Goal: Task Accomplishment & Management: Manage account settings

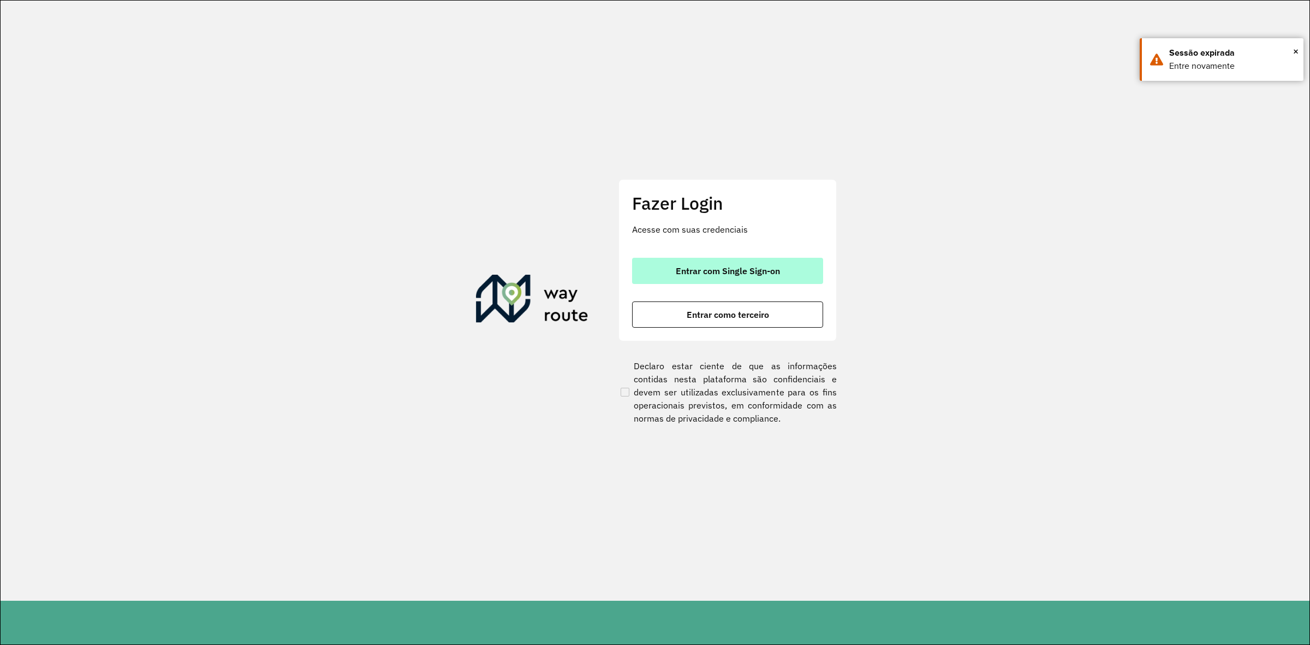
click at [689, 279] on button "Entrar com Single Sign-on" at bounding box center [727, 271] width 191 height 26
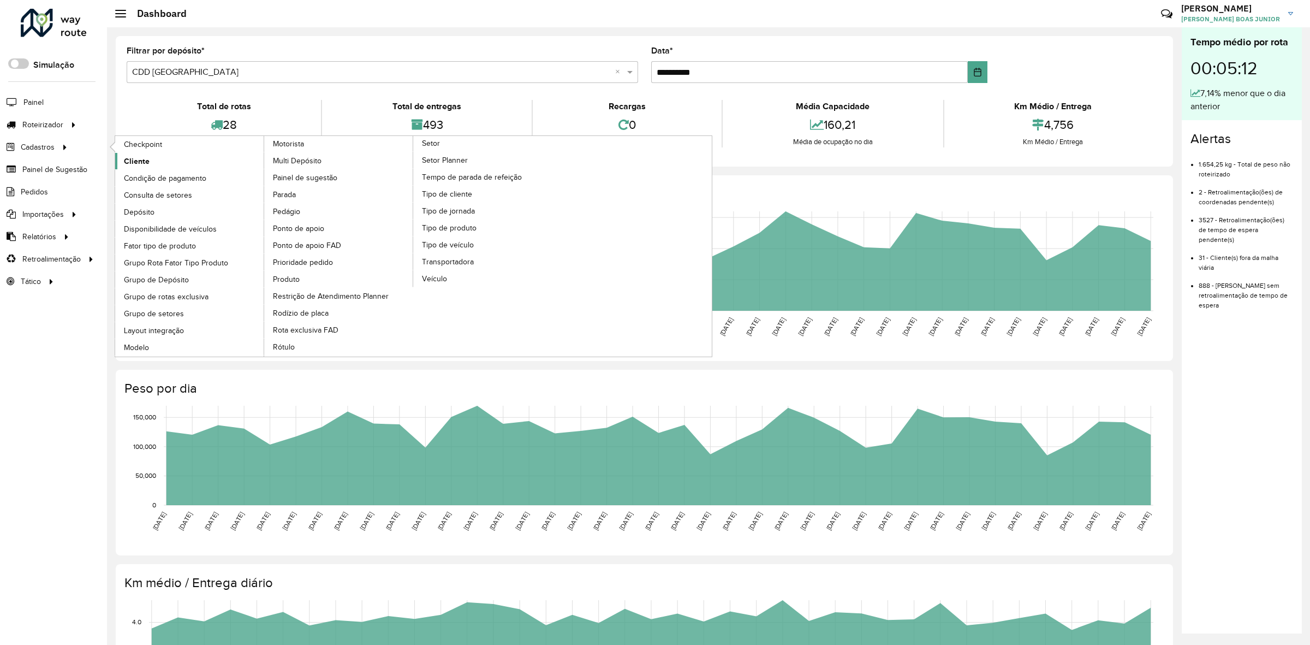
click at [147, 160] on span "Cliente" at bounding box center [137, 161] width 26 height 11
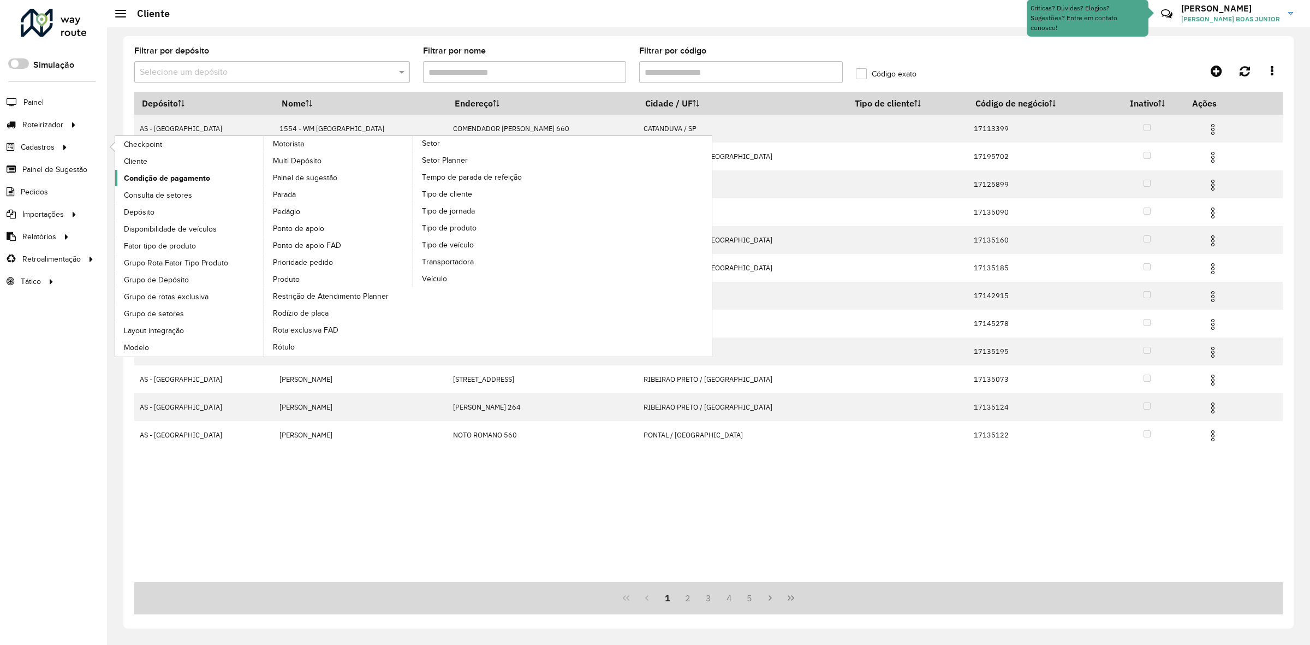
click at [145, 171] on link "Condição de pagamento" at bounding box center [190, 178] width 150 height 16
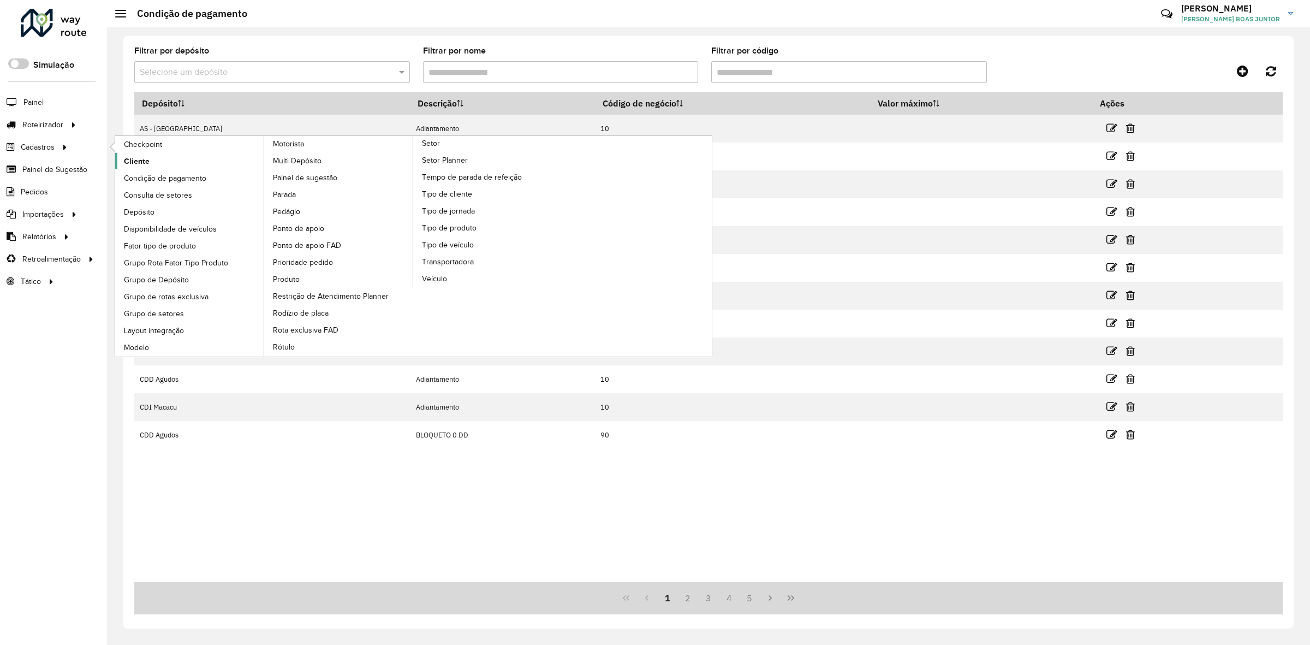
click at [136, 167] on span "Cliente" at bounding box center [137, 161] width 26 height 11
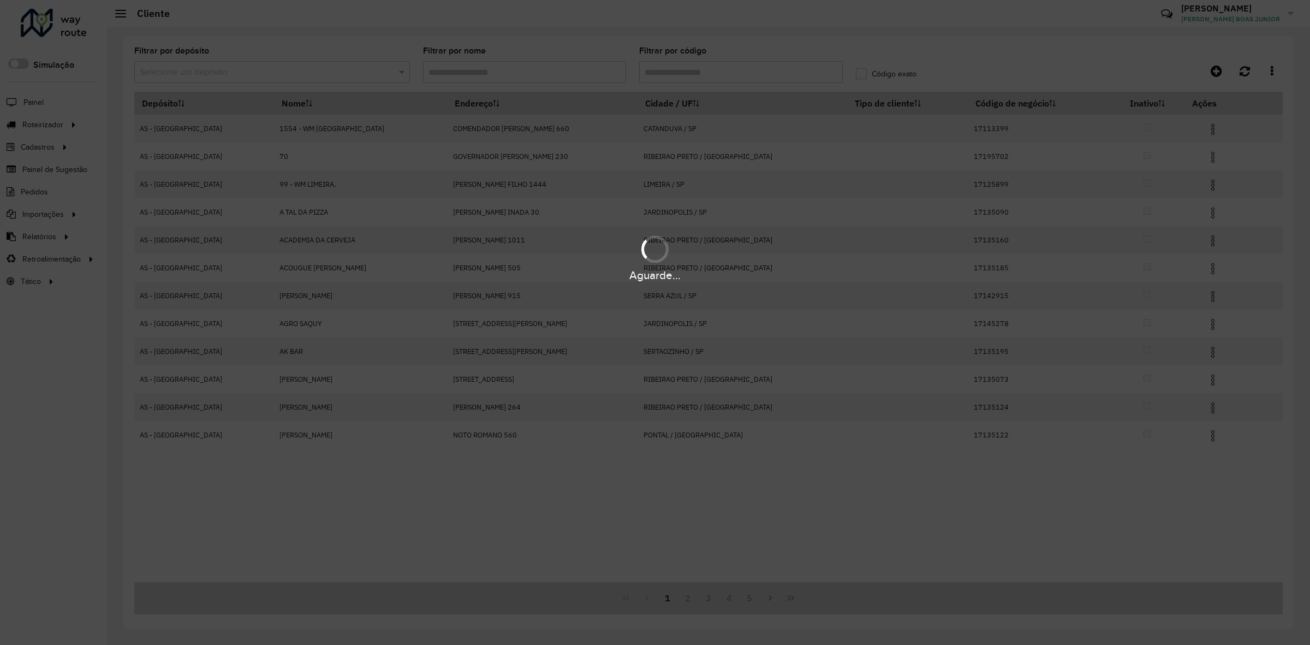
click at [303, 70] on div "Aguarde..." at bounding box center [655, 322] width 1310 height 645
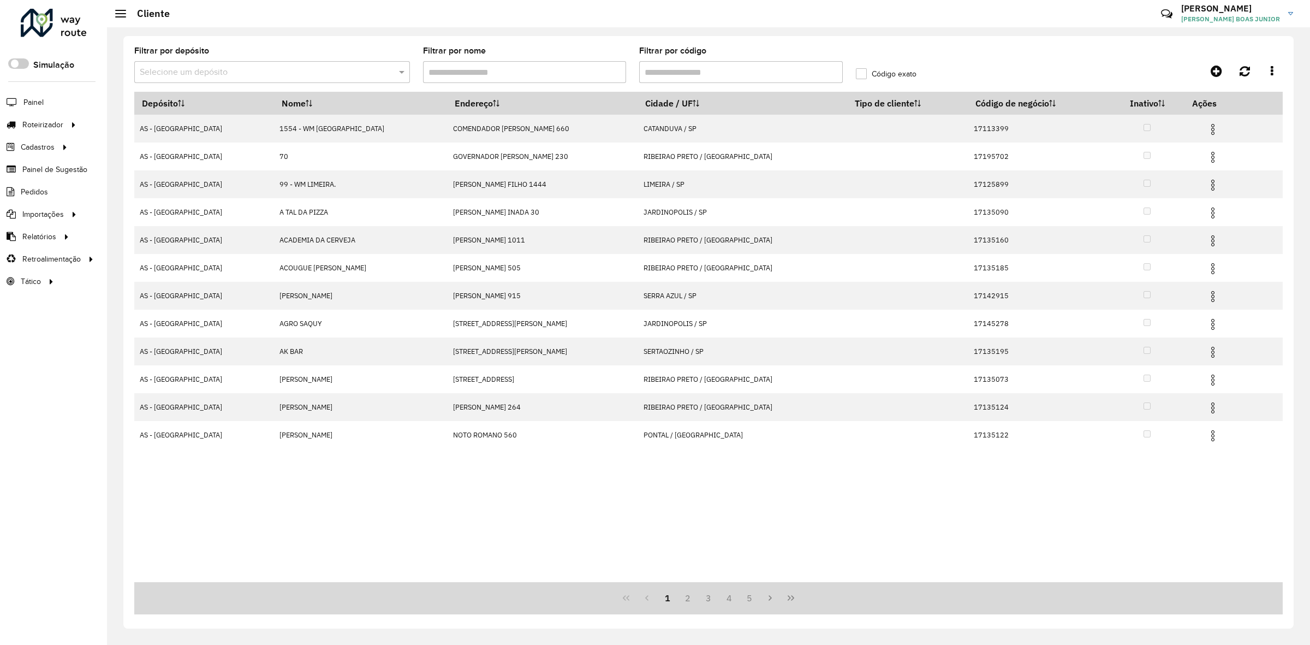
click at [303, 70] on input "text" at bounding box center [261, 72] width 243 height 13
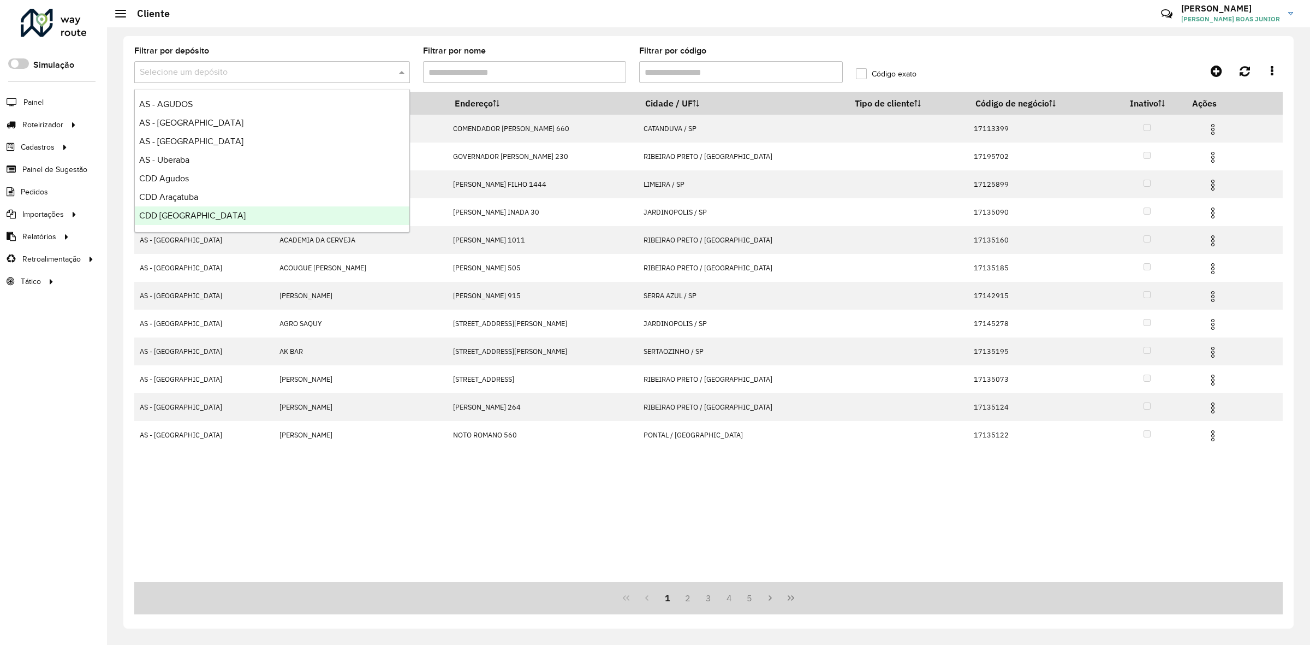
click at [228, 230] on ng-dropdown-panel "AS - AGUDOS AS - Ribeirão Preto AS - Rio de Janeiro AS - Uberaba CDD Agudos CDD…" at bounding box center [272, 161] width 276 height 144
click at [231, 217] on div "CDD Ribeirão Preto" at bounding box center [272, 215] width 275 height 19
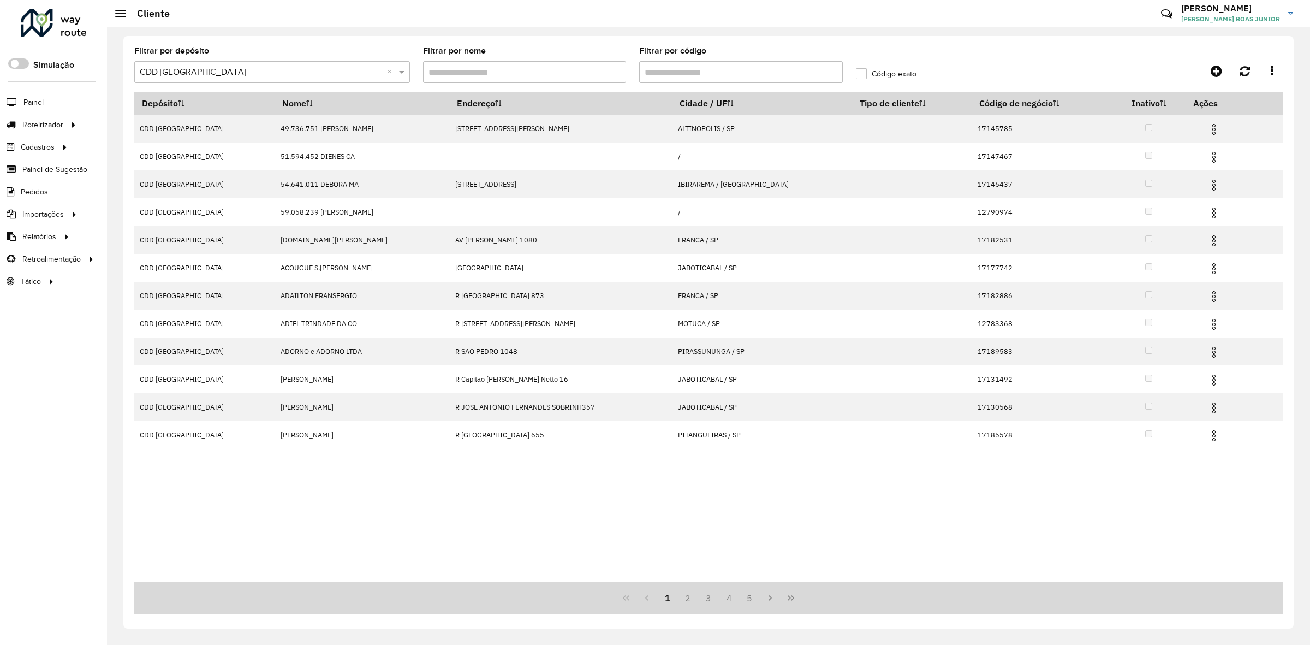
click at [707, 72] on input "Filtrar por código" at bounding box center [741, 72] width 204 height 22
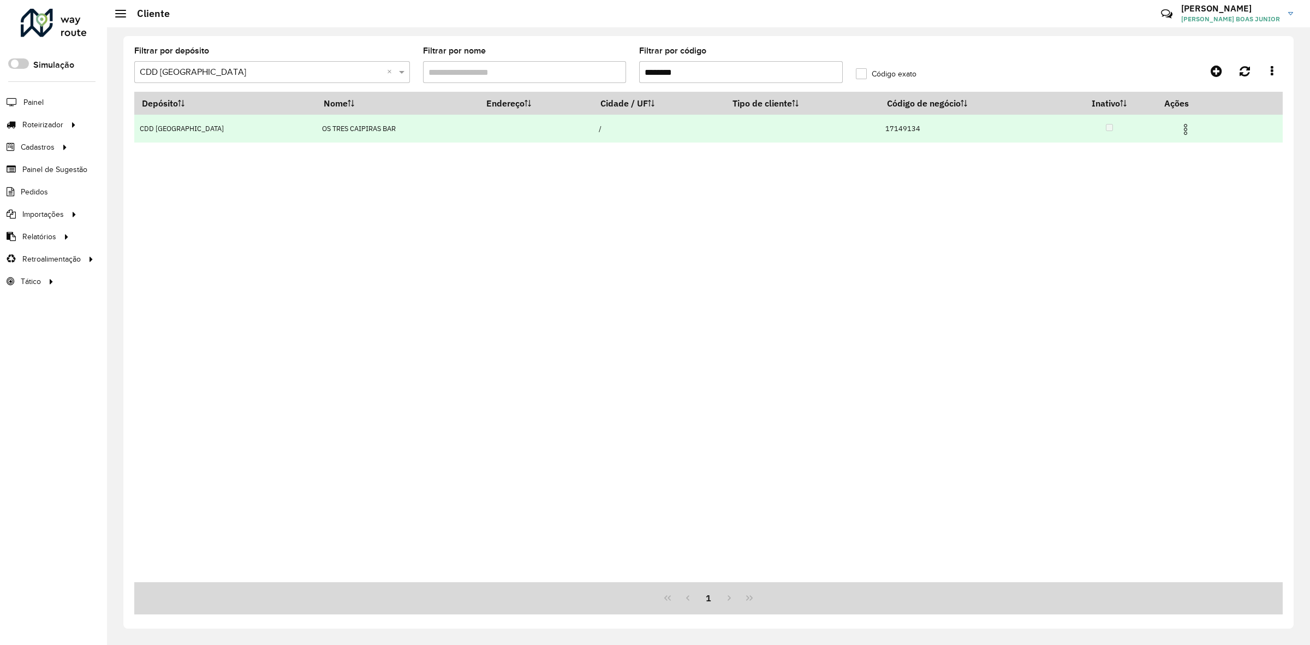
type input "********"
click at [1048, 133] on img at bounding box center [1185, 129] width 13 height 13
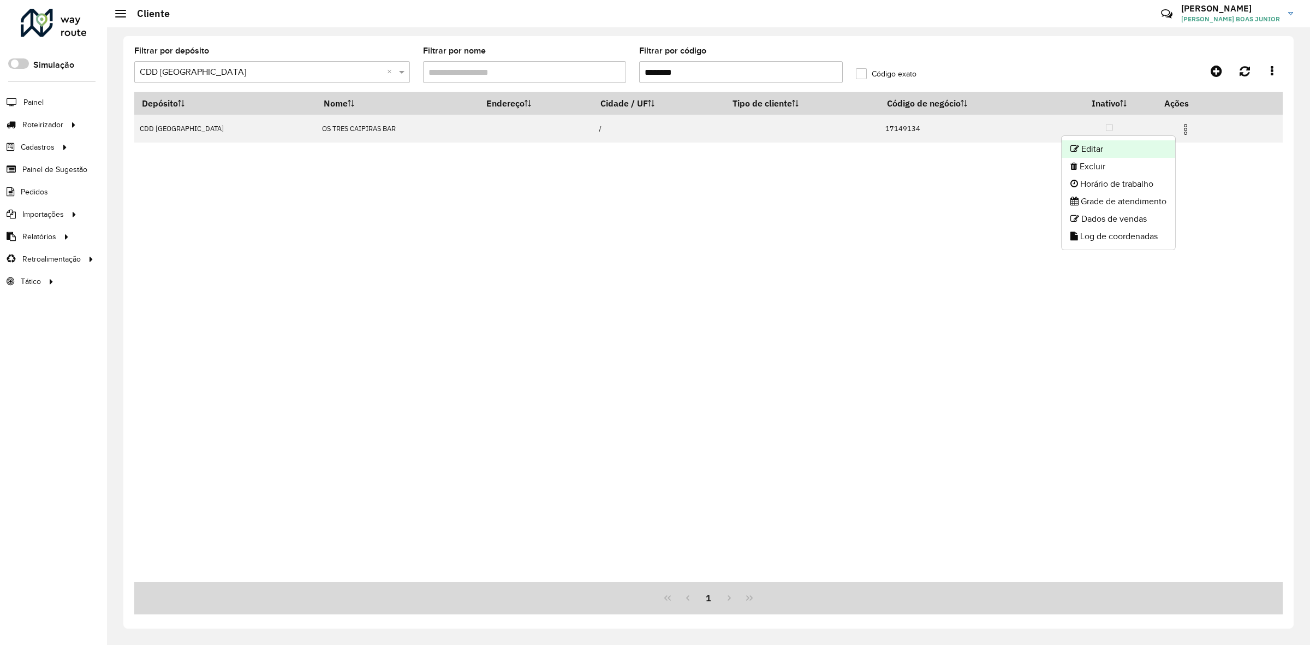
click at [1048, 153] on li "Editar" at bounding box center [1119, 148] width 114 height 17
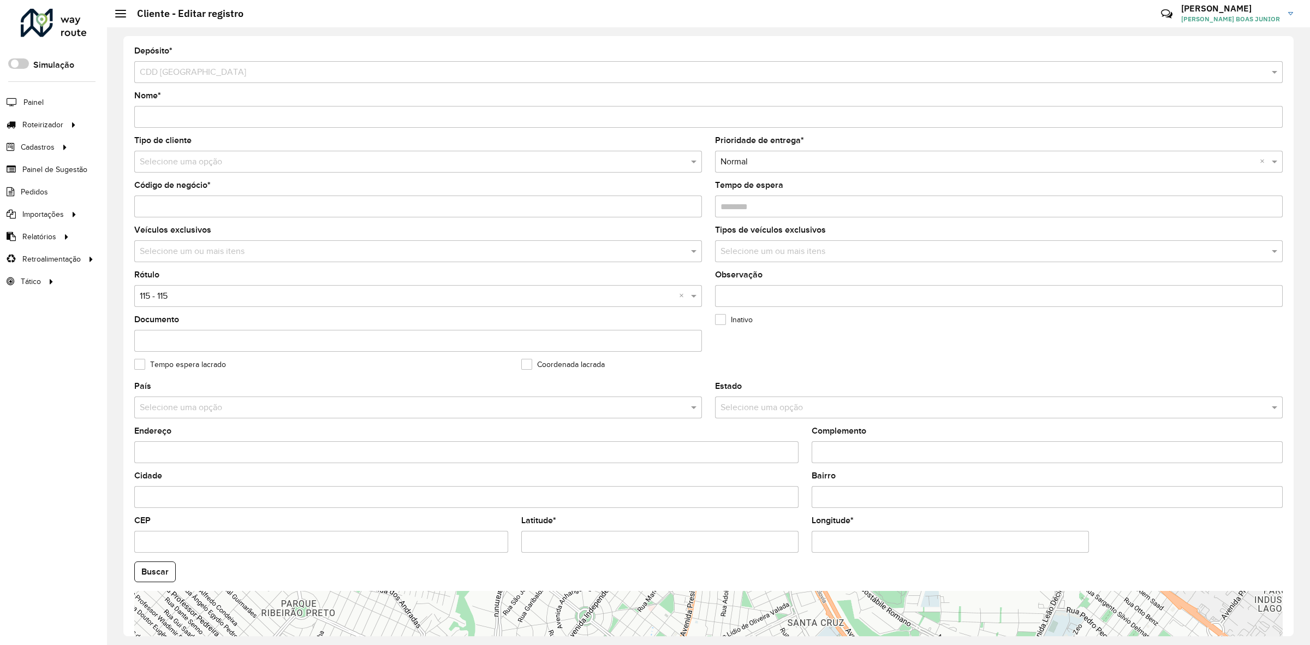
click at [210, 162] on input "text" at bounding box center [407, 162] width 535 height 13
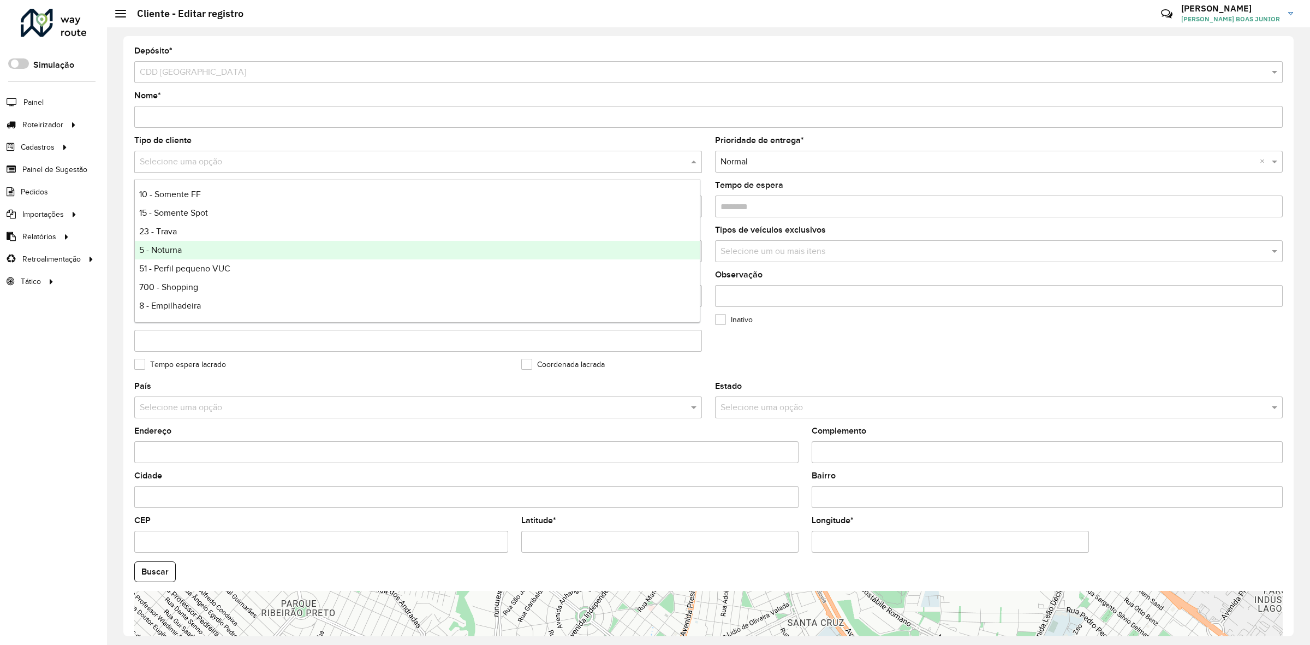
click at [172, 247] on span "5 - Noturna" at bounding box center [160, 249] width 43 height 9
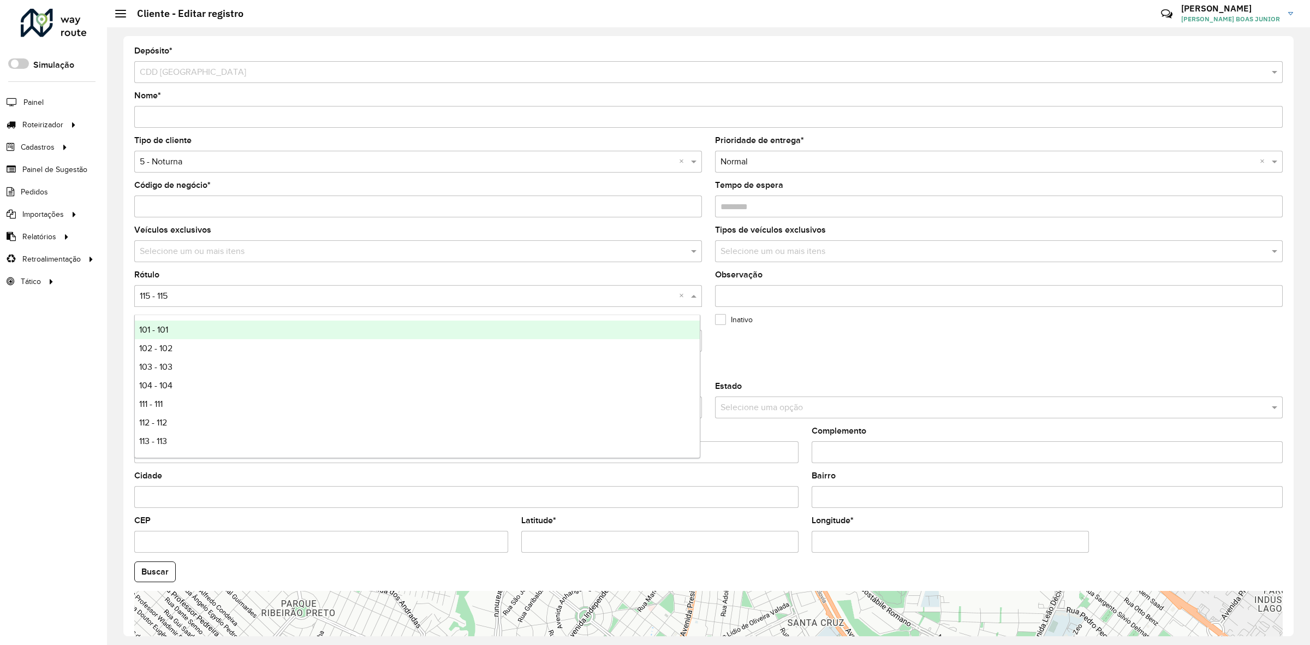
click at [154, 295] on input "text" at bounding box center [407, 296] width 535 height 13
type input "*"
click at [178, 280] on div "Rótulo Selecione uma opção × 115 - 115 * ×" at bounding box center [418, 289] width 568 height 36
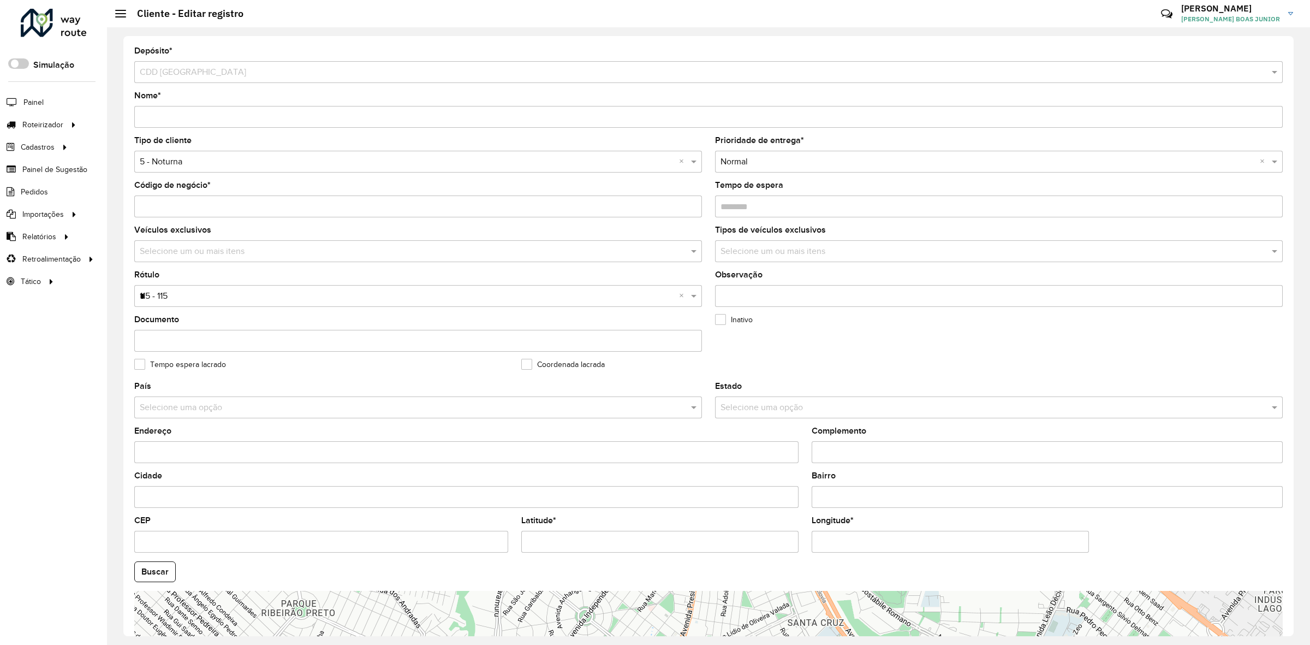
click at [243, 295] on input "*" at bounding box center [407, 296] width 535 height 13
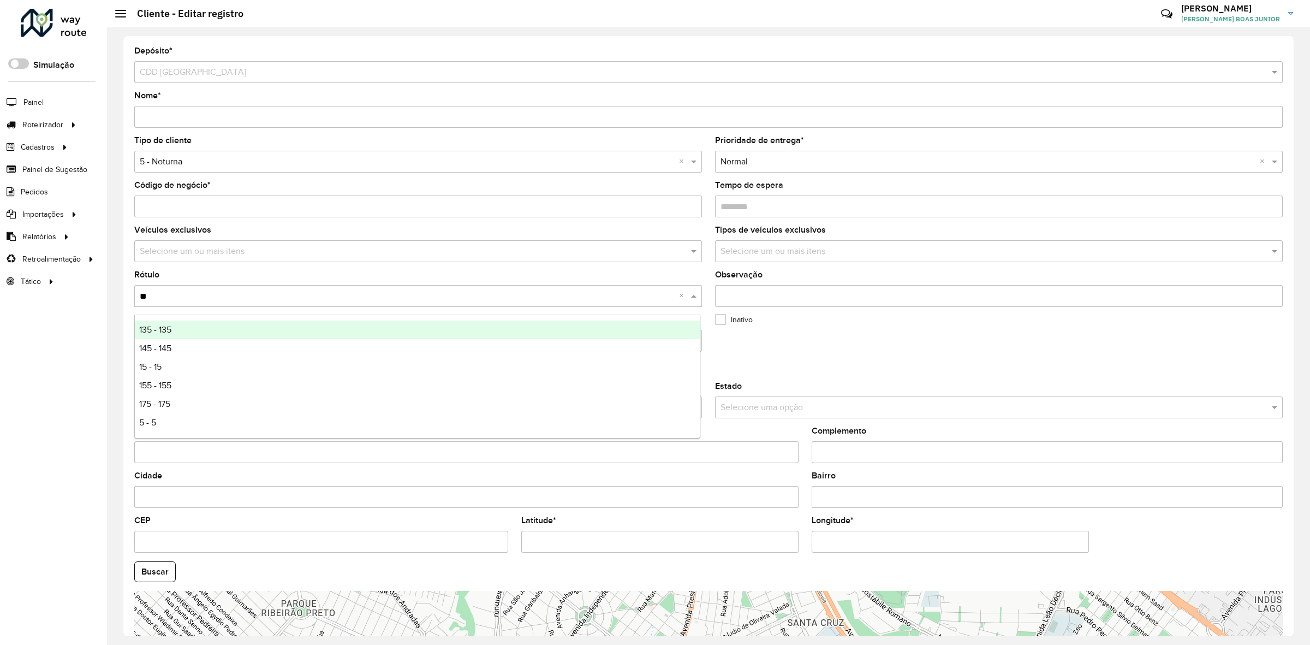
type input "***"
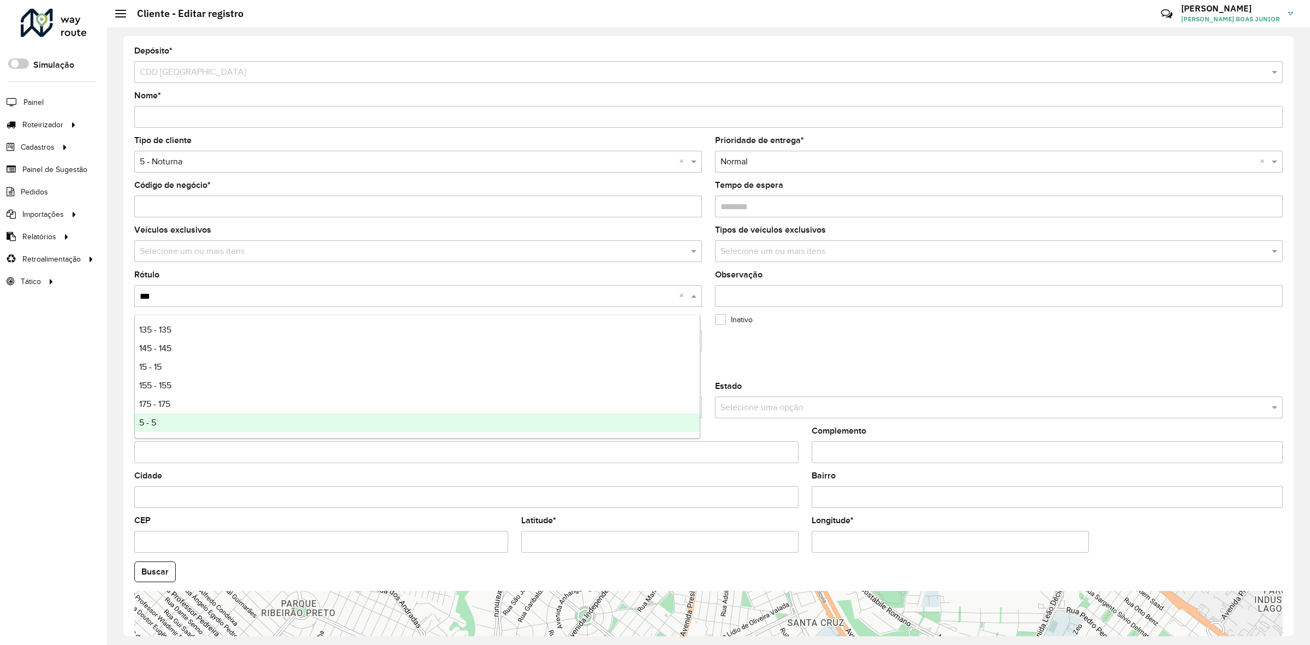
click at [194, 427] on div "5 - 5" at bounding box center [418, 422] width 566 height 19
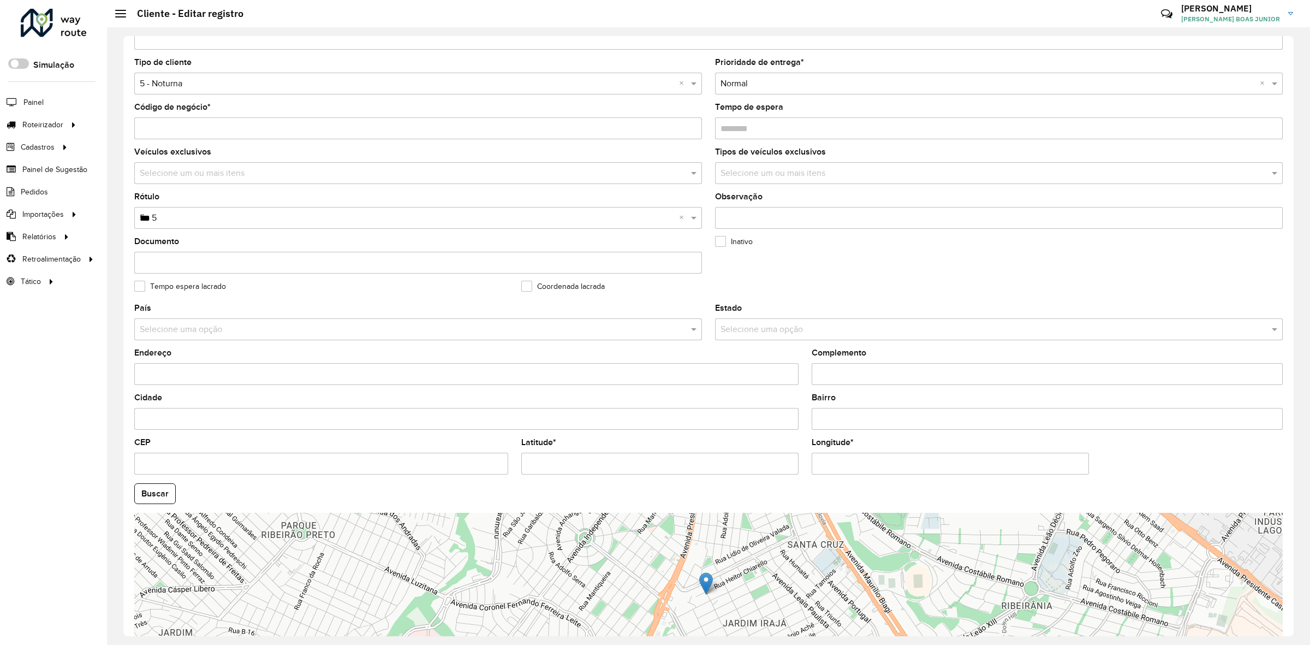
scroll to position [173, 0]
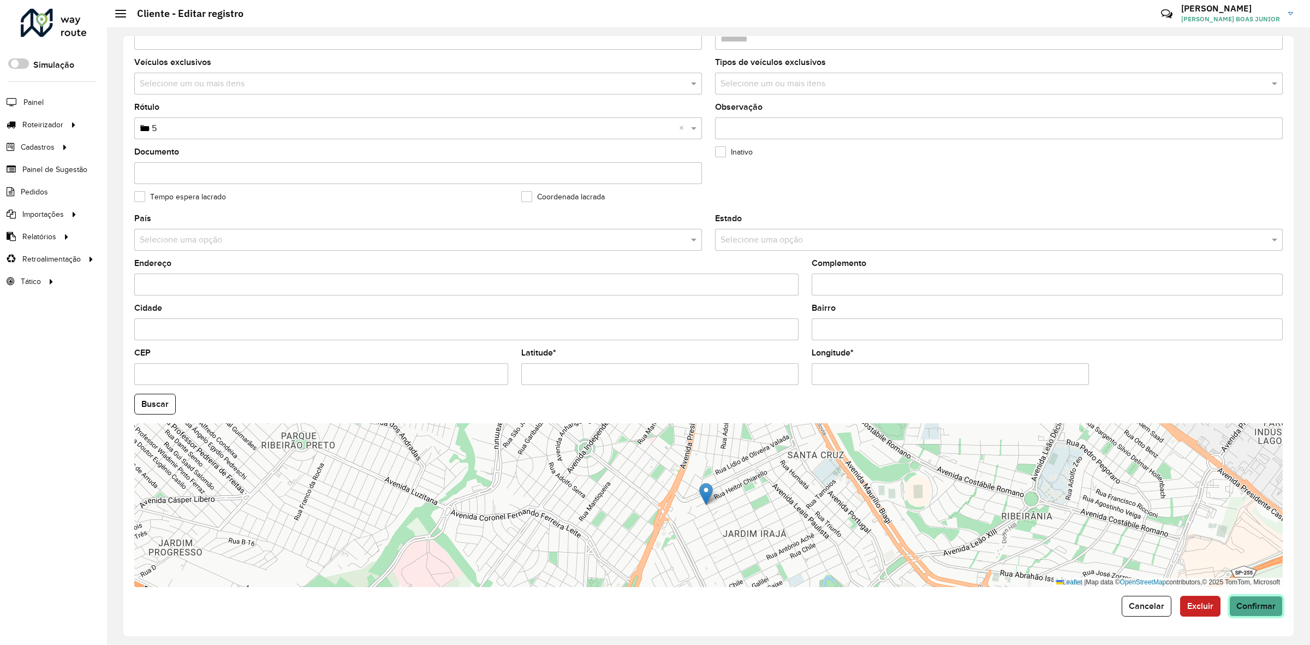
click at [1048, 515] on span "Confirmar" at bounding box center [1255, 605] width 39 height 9
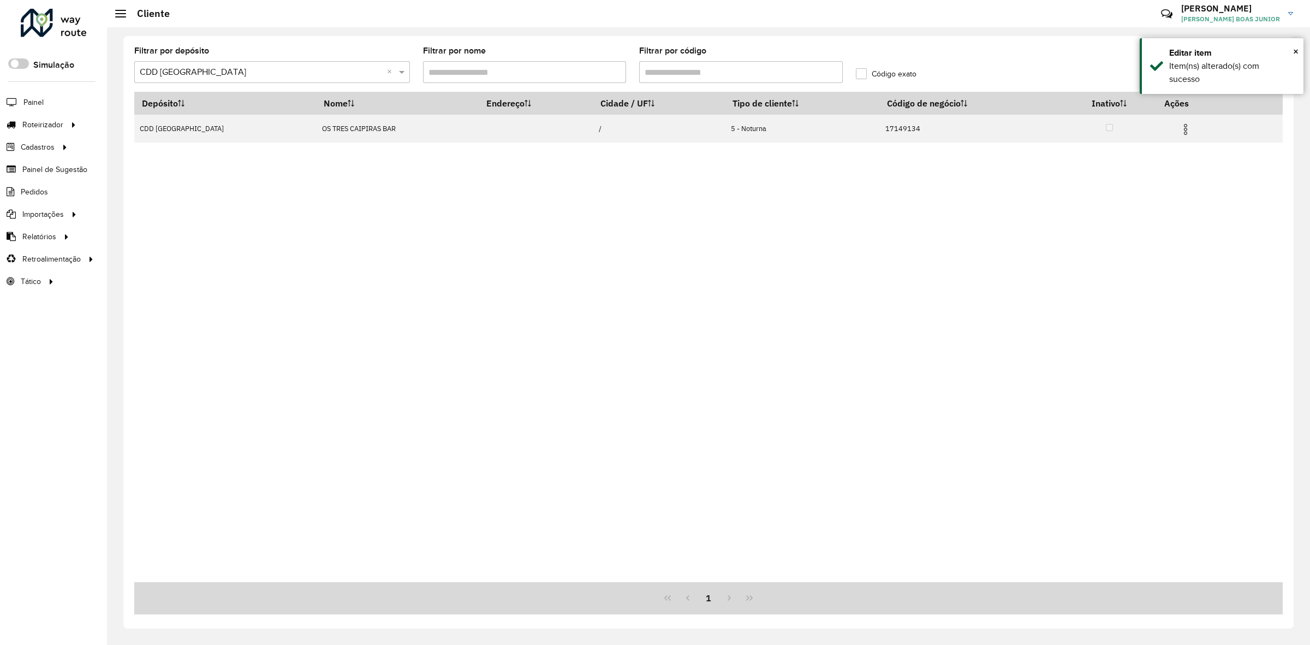
click at [767, 72] on input "Filtrar por código" at bounding box center [741, 72] width 204 height 22
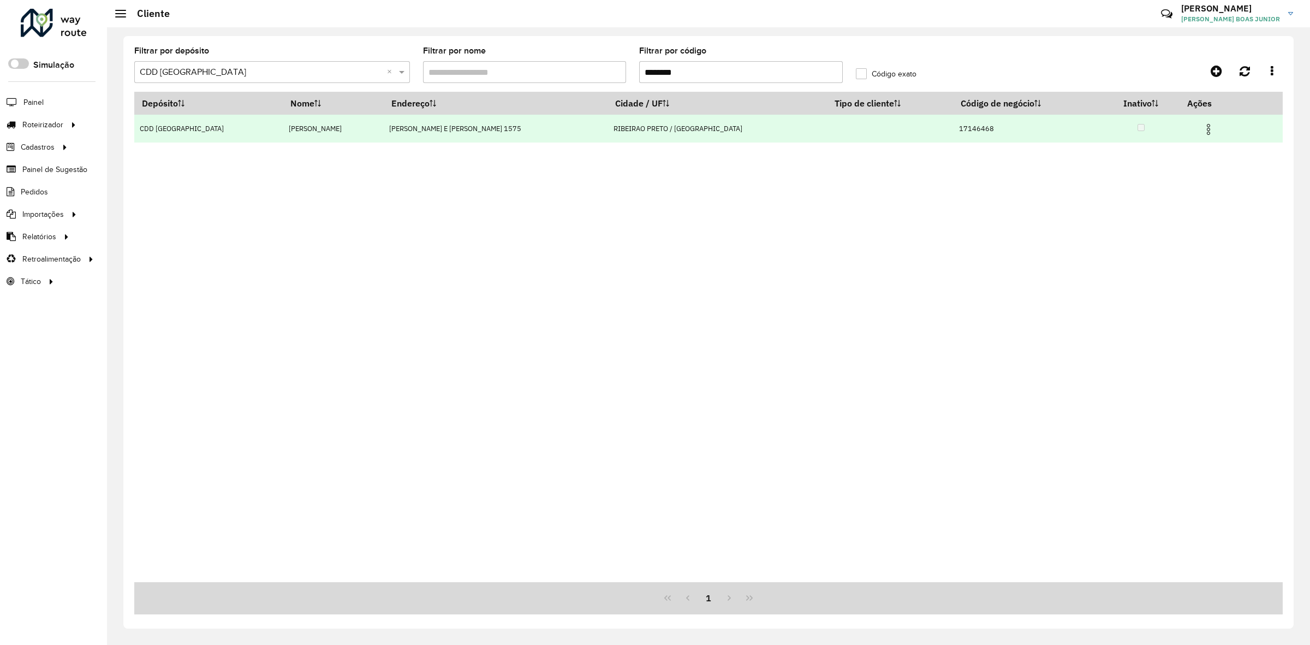
type input "********"
drag, startPoint x: 1191, startPoint y: 135, endPoint x: 1199, endPoint y: 132, distance: 8.6
click at [1048, 135] on td at bounding box center [1213, 128] width 66 height 27
click at [1048, 132] on img at bounding box center [1208, 129] width 13 height 13
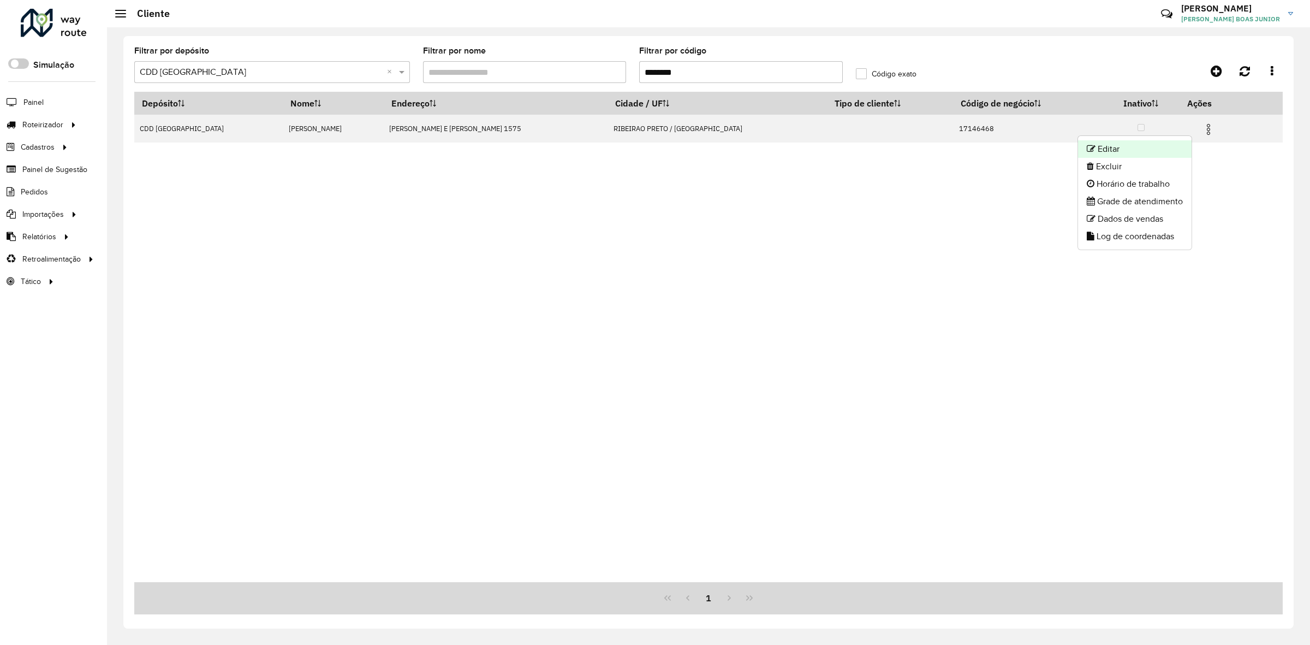
click at [1048, 145] on li "Editar" at bounding box center [1135, 148] width 114 height 17
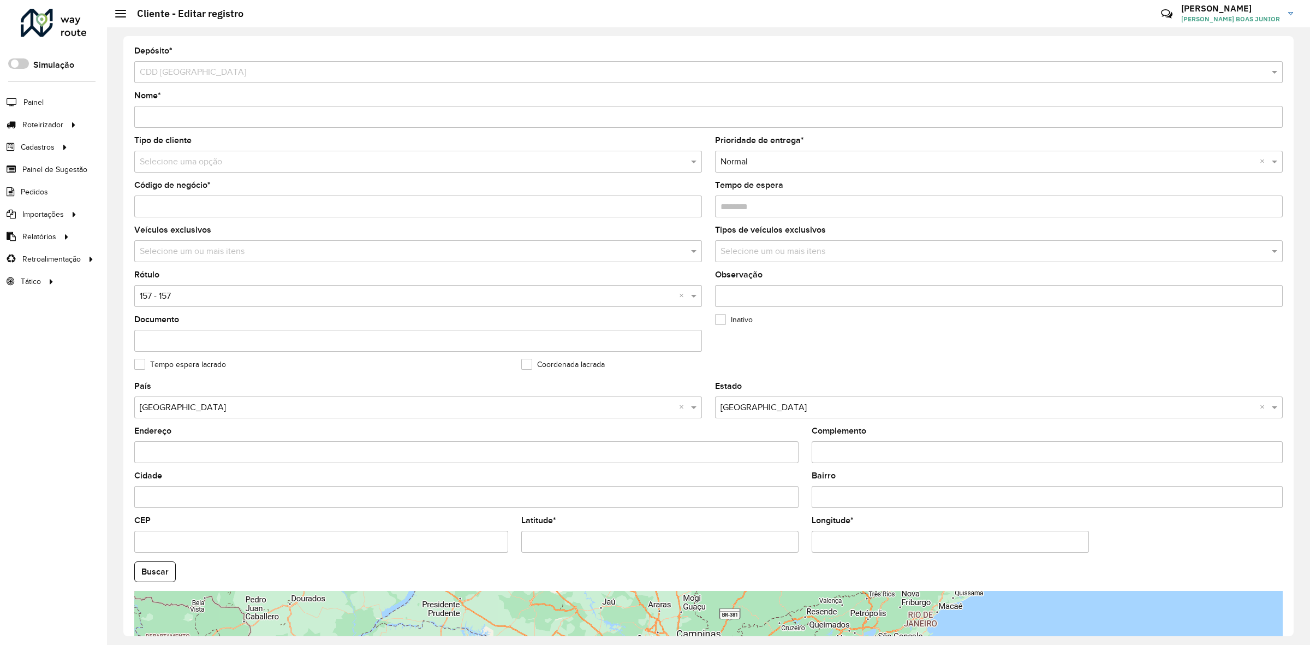
click at [225, 170] on div "Selecione uma opção" at bounding box center [418, 162] width 568 height 22
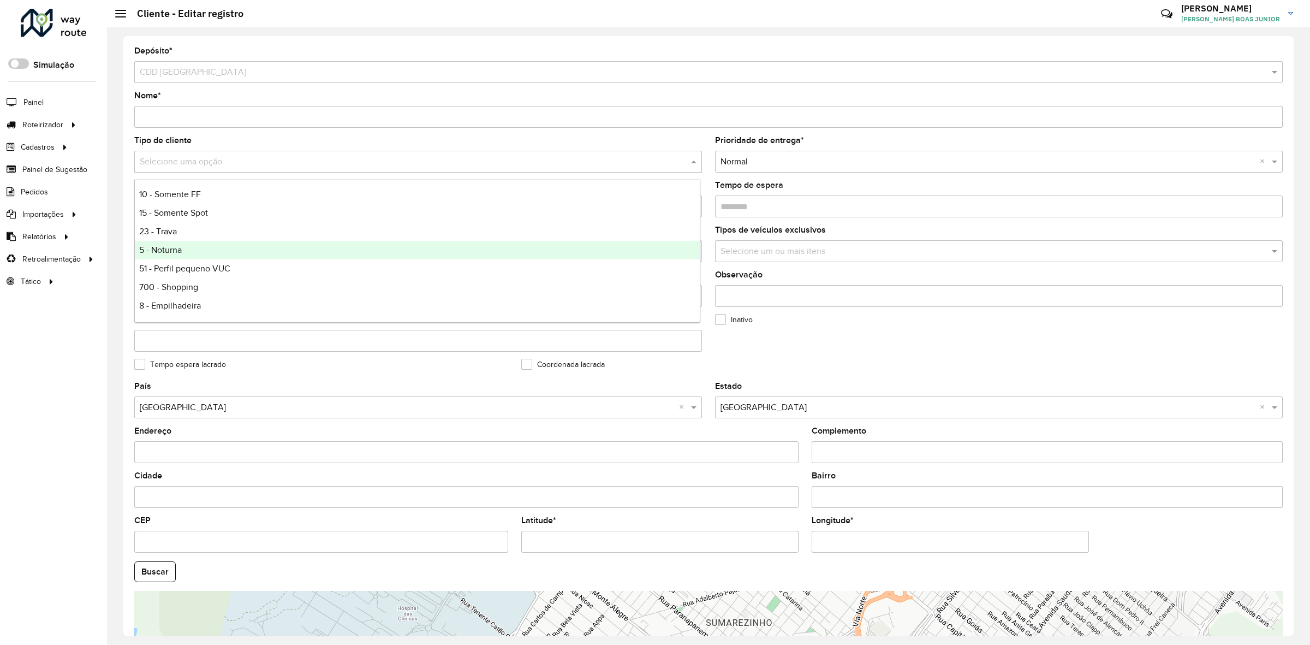
click at [193, 252] on div "5 - Noturna" at bounding box center [418, 250] width 566 height 19
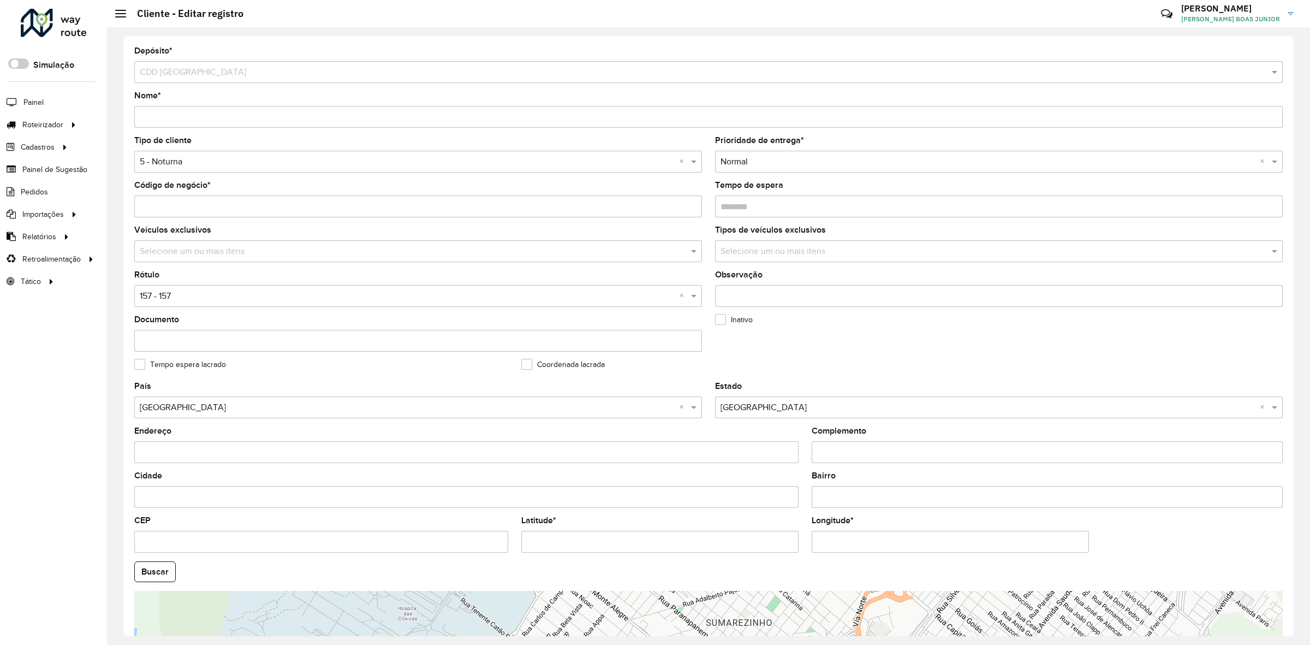
click at [179, 305] on div "Selecione uma opção × 157 - 157 ×" at bounding box center [418, 296] width 568 height 22
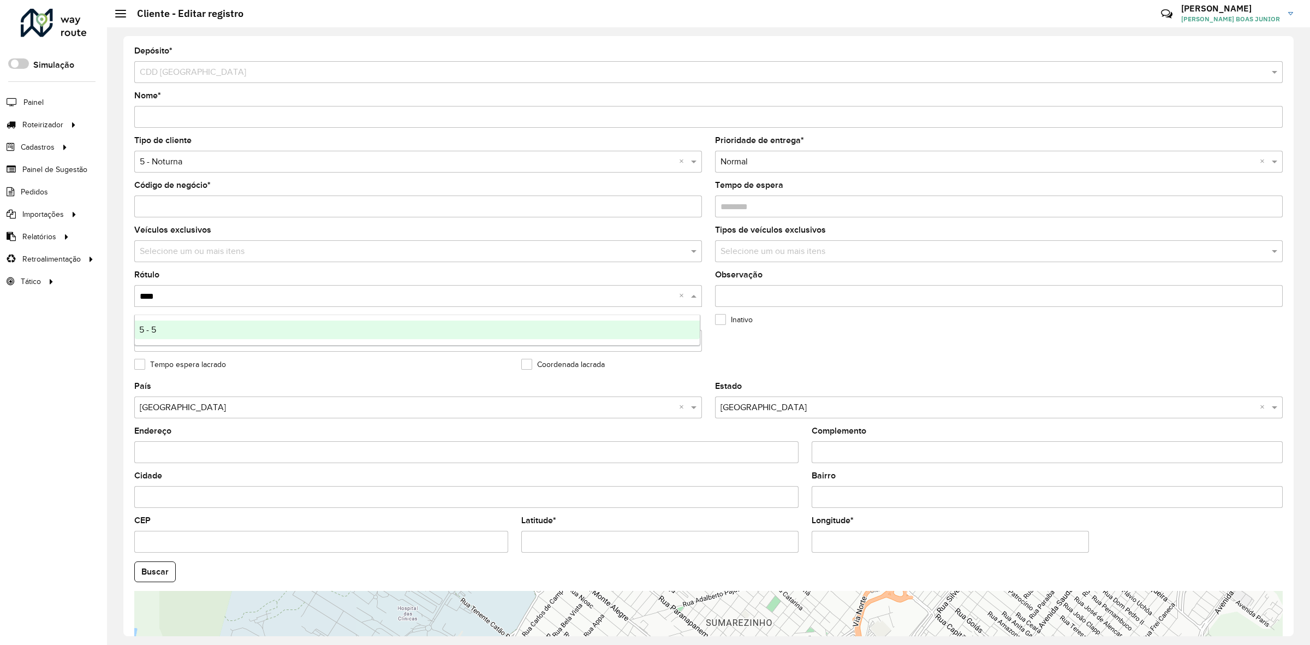
type input "*****"
click at [175, 328] on div "5 - 5" at bounding box center [418, 329] width 566 height 19
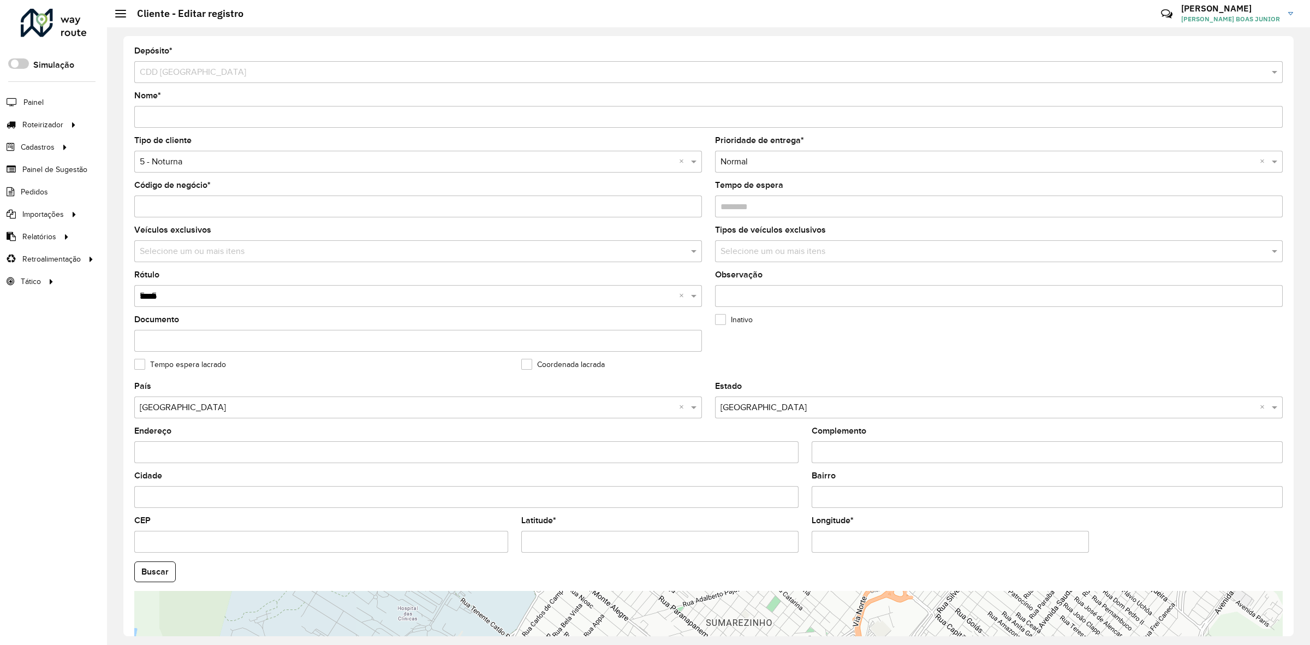
click at [391, 346] on input "Documento" at bounding box center [418, 341] width 568 height 22
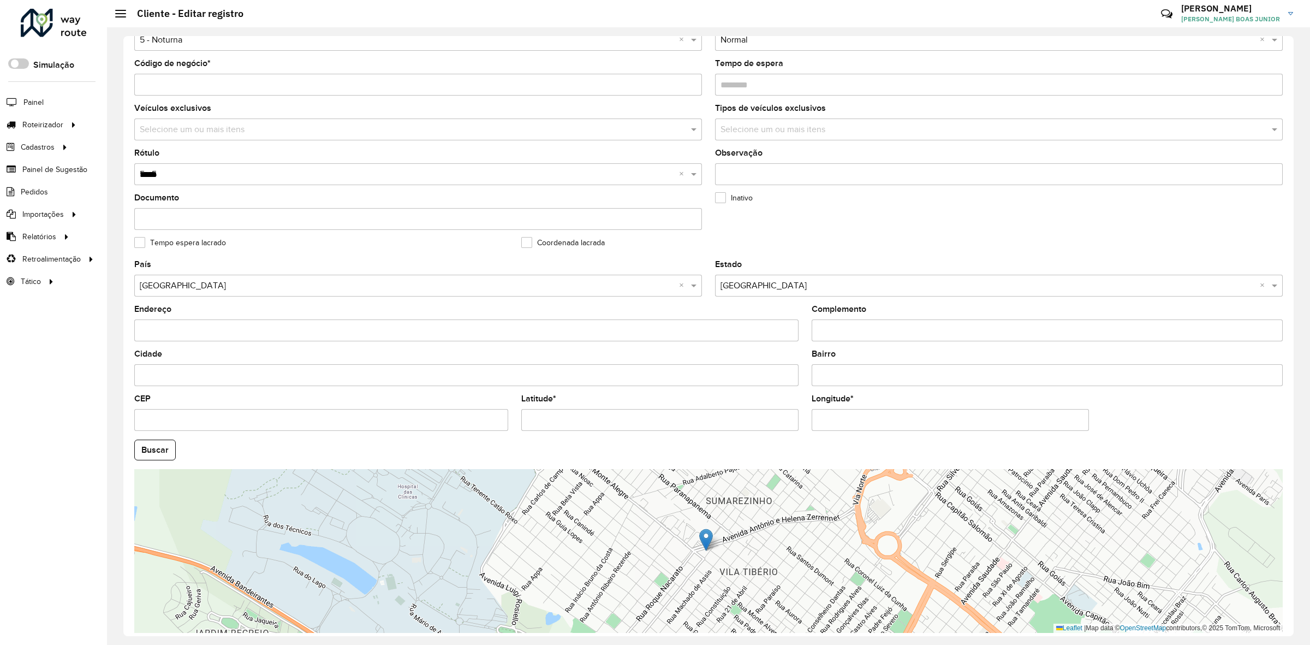
scroll to position [173, 0]
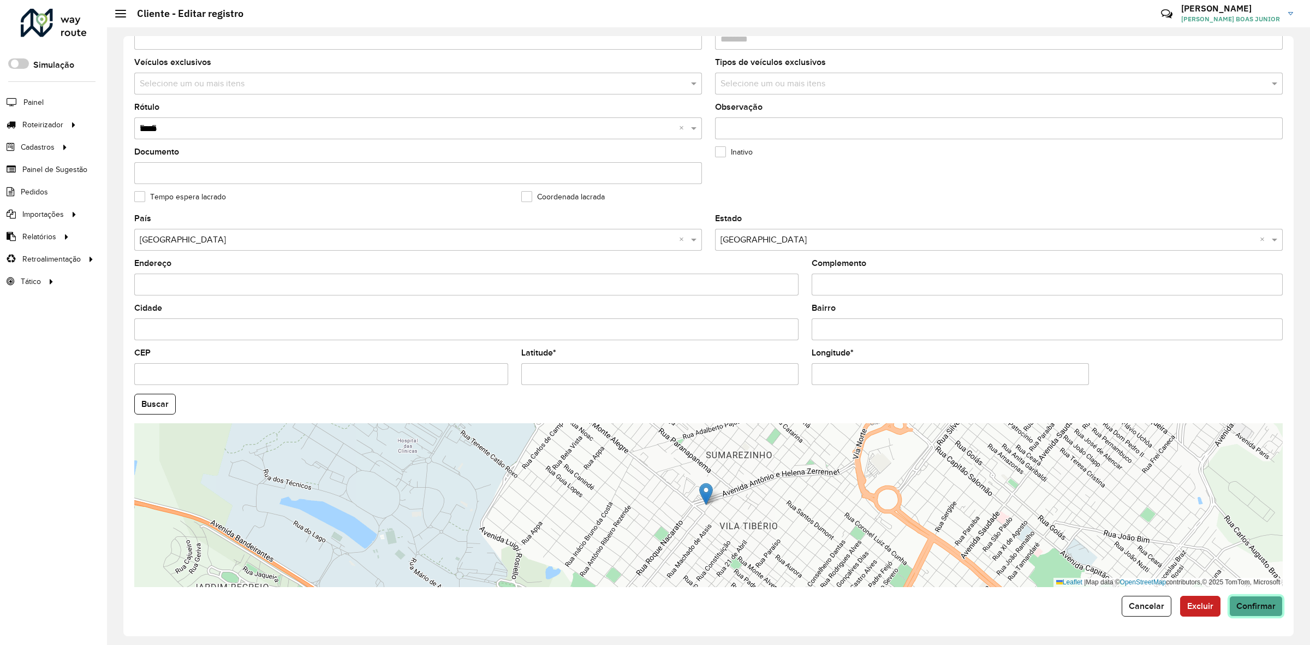
click at [1048, 515] on button "Confirmar" at bounding box center [1255, 606] width 53 height 21
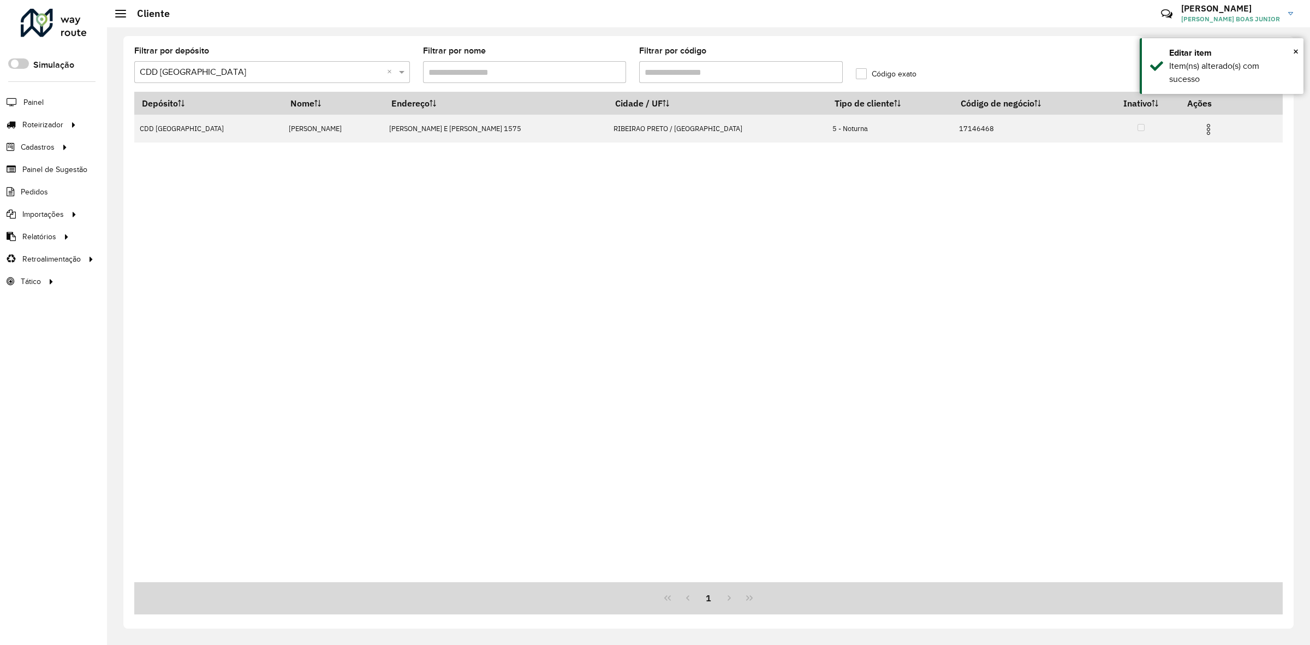
drag, startPoint x: 655, startPoint y: 73, endPoint x: 722, endPoint y: 63, distance: 67.8
click at [720, 63] on input "Filtrar por código" at bounding box center [741, 72] width 204 height 22
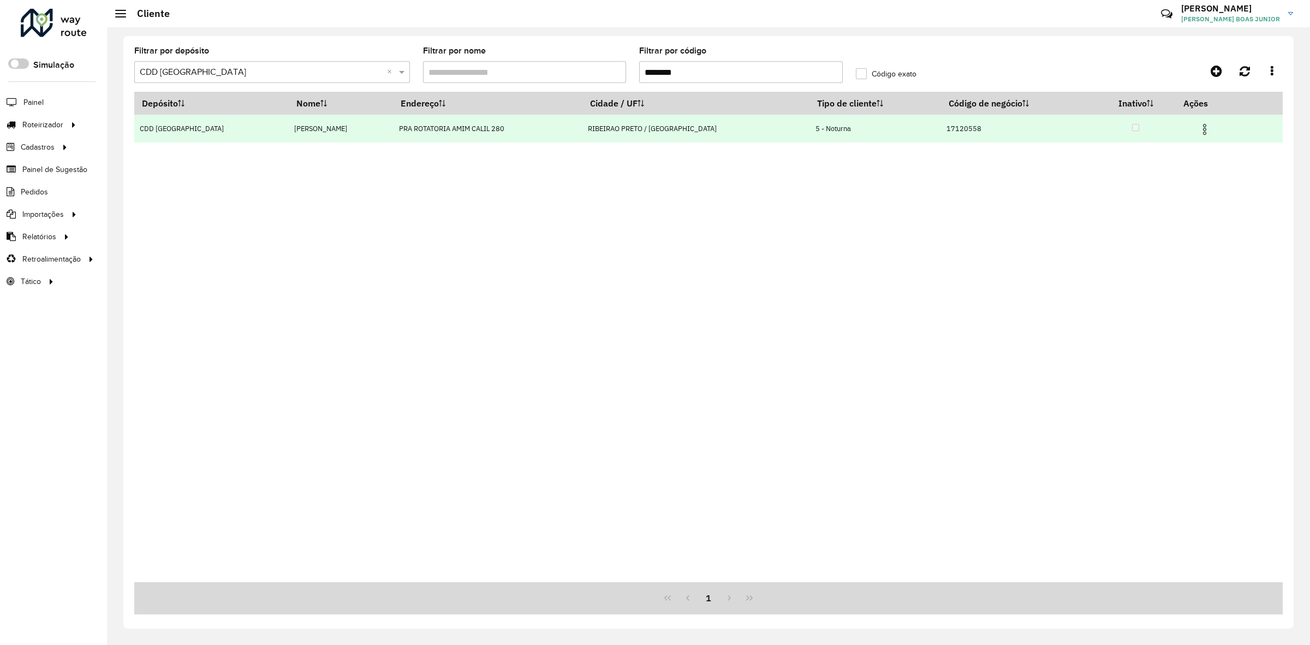
type input "********"
click at [1048, 131] on img at bounding box center [1204, 129] width 13 height 13
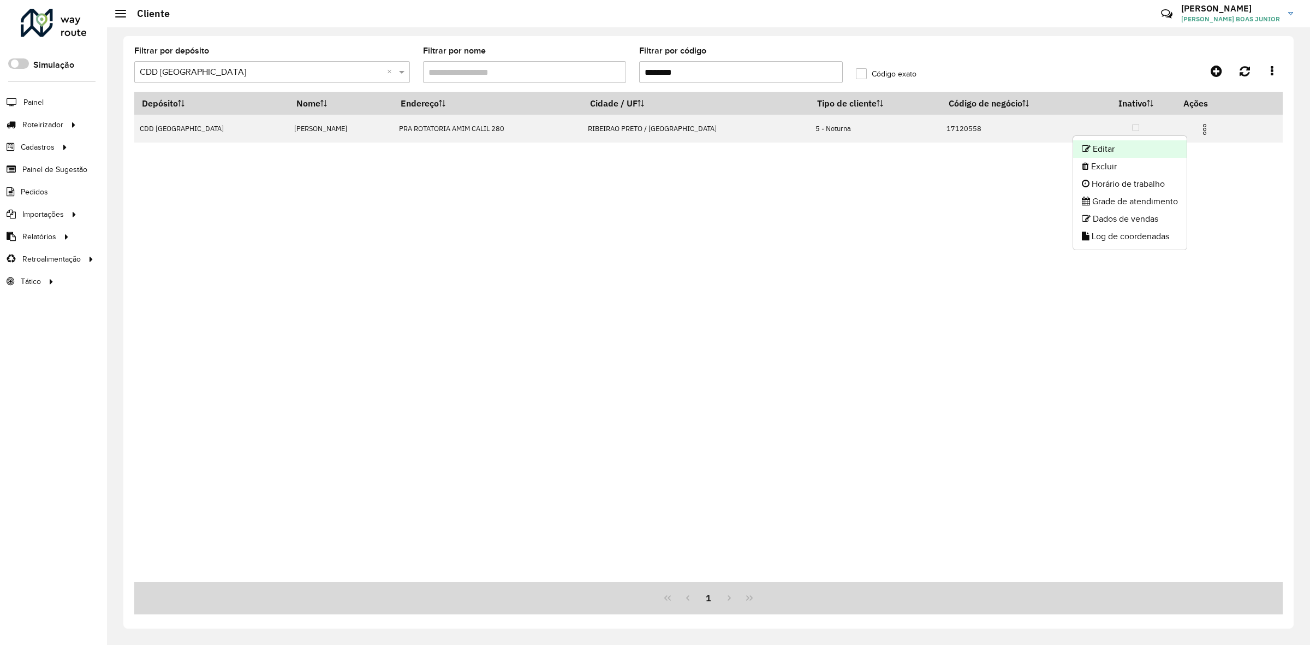
click at [1048, 145] on li "Editar" at bounding box center [1130, 148] width 114 height 17
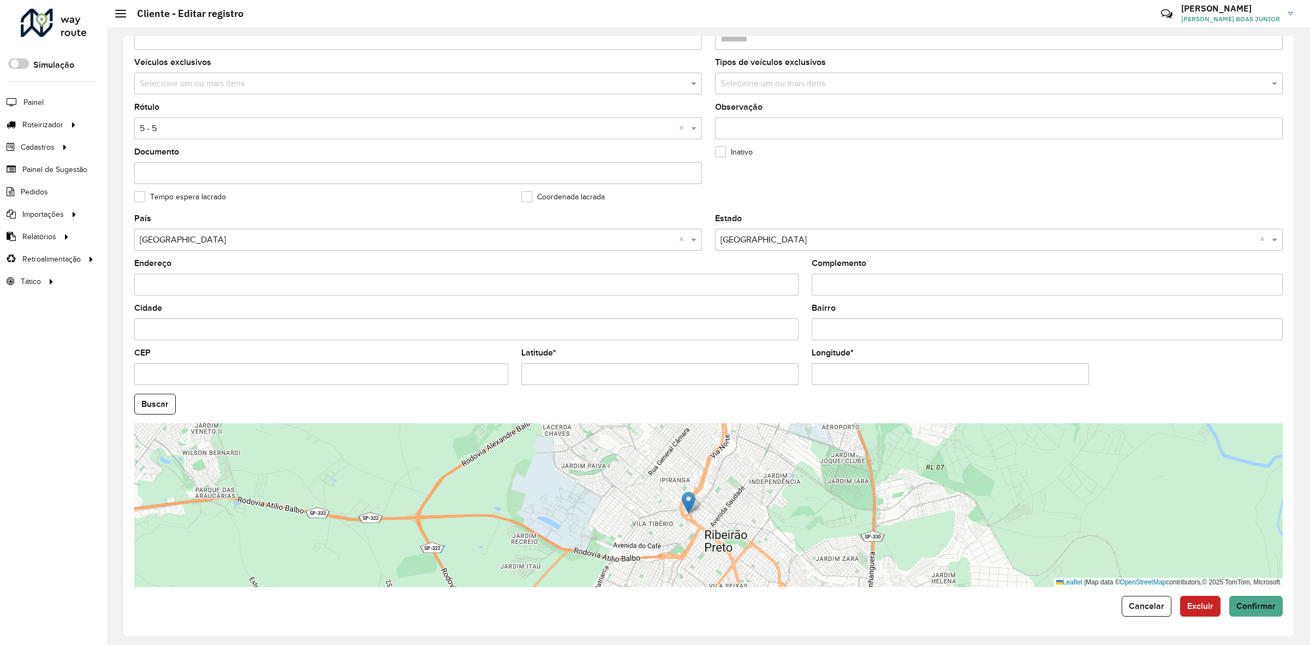
scroll to position [173, 0]
click at [1048, 515] on span "Confirmar" at bounding box center [1255, 605] width 39 height 9
